Goal: Task Accomplishment & Management: Manage account settings

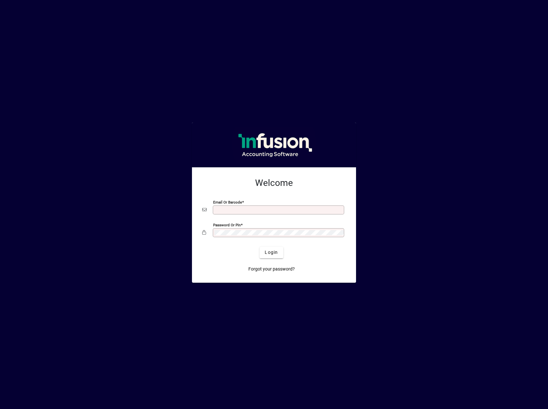
type input "**********"
click at [269, 254] on span "Login" at bounding box center [271, 252] width 13 height 7
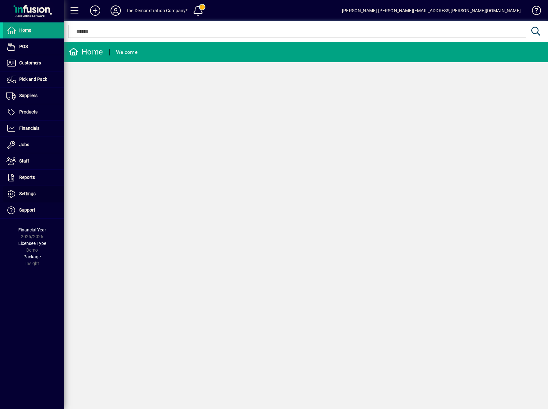
click at [30, 196] on span "Settings" at bounding box center [27, 193] width 16 height 5
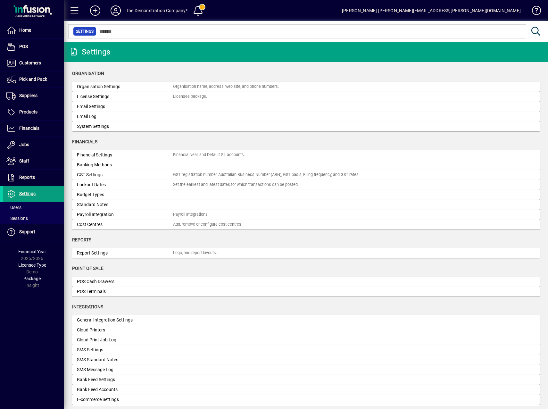
click at [25, 207] on span at bounding box center [33, 207] width 61 height 15
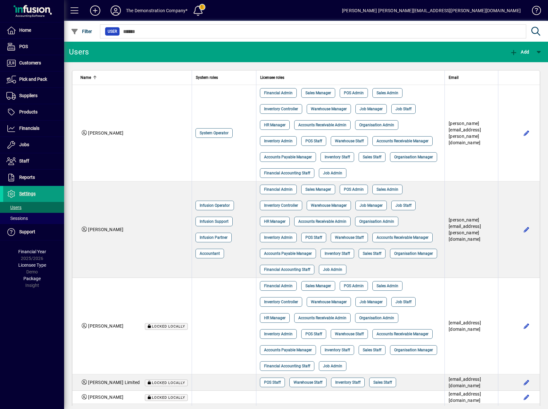
click at [23, 191] on span "Settings" at bounding box center [19, 194] width 32 height 8
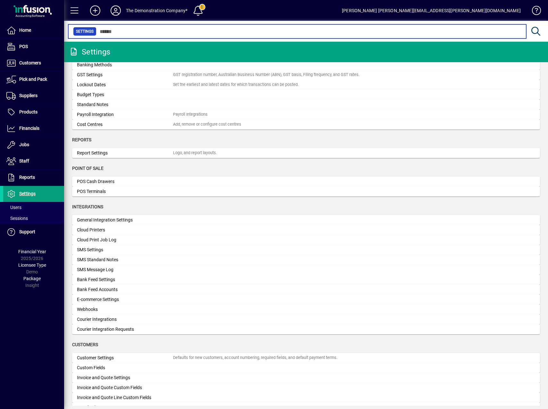
scroll to position [128, 0]
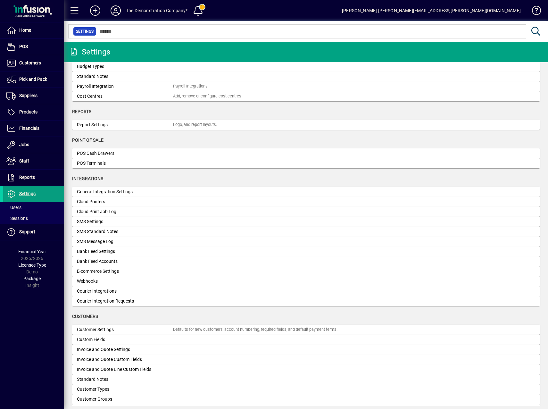
click at [106, 270] on div "E-commerce Settings" at bounding box center [125, 271] width 96 height 7
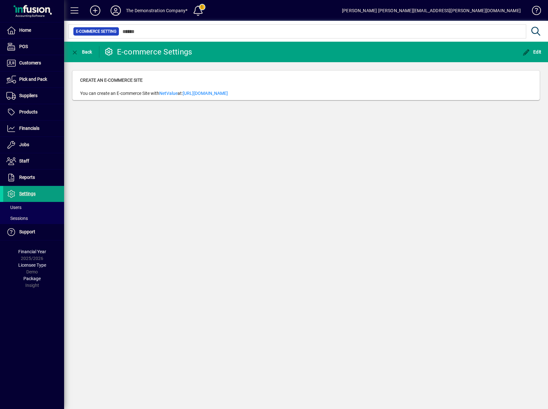
click at [228, 91] on link "[URL][DOMAIN_NAME]" at bounding box center [205, 93] width 45 height 5
